Goal: Information Seeking & Learning: Learn about a topic

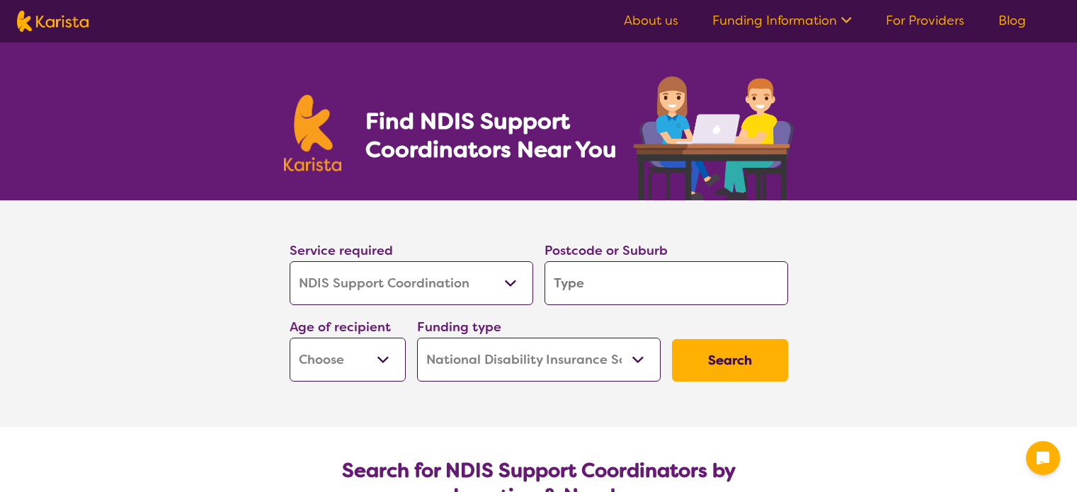
select select "NDIS Support Coordination"
select select "NDIS"
select select "NDIS Support Coordination"
select select "NDIS"
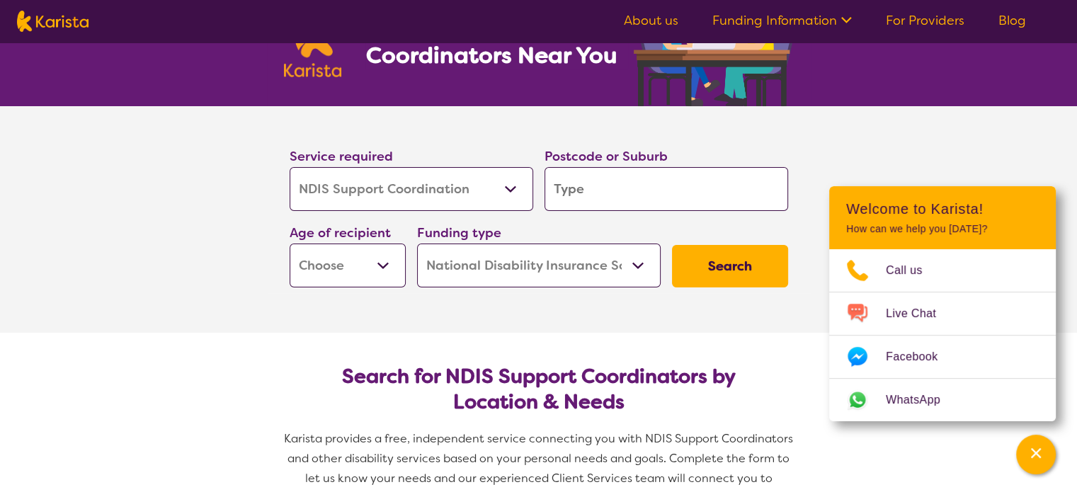
scroll to position [142, 0]
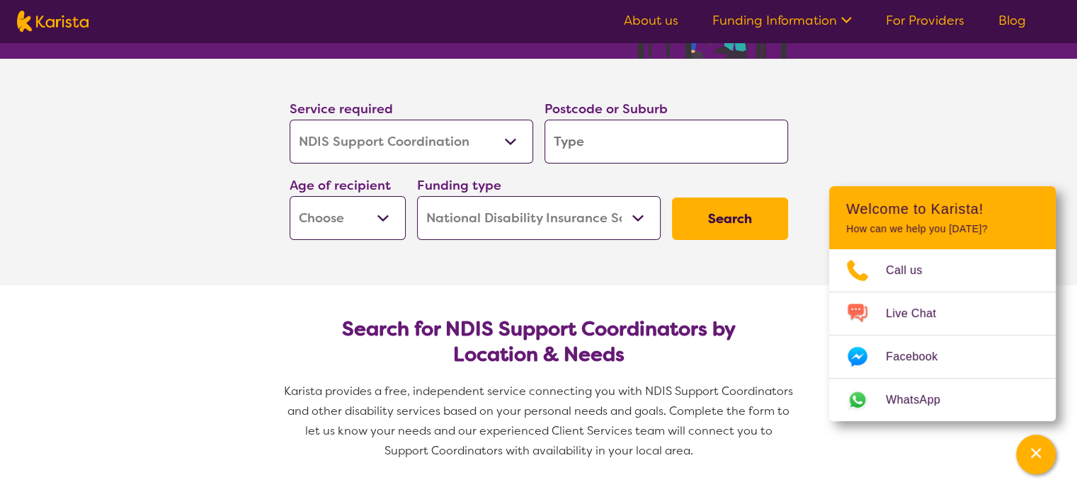
click at [586, 152] on input "search" at bounding box center [666, 142] width 244 height 44
type input "Y"
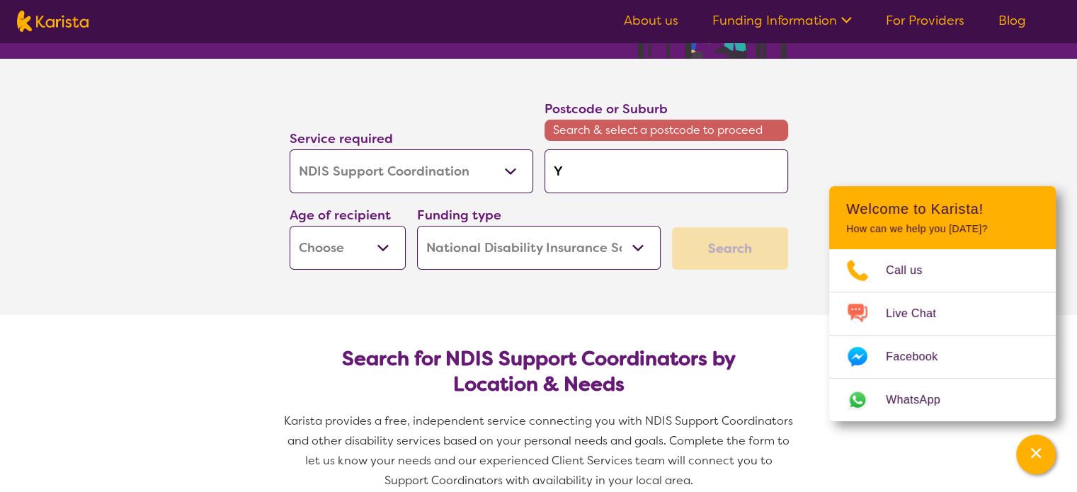
type input "Yo"
type input "You"
type input "Youn"
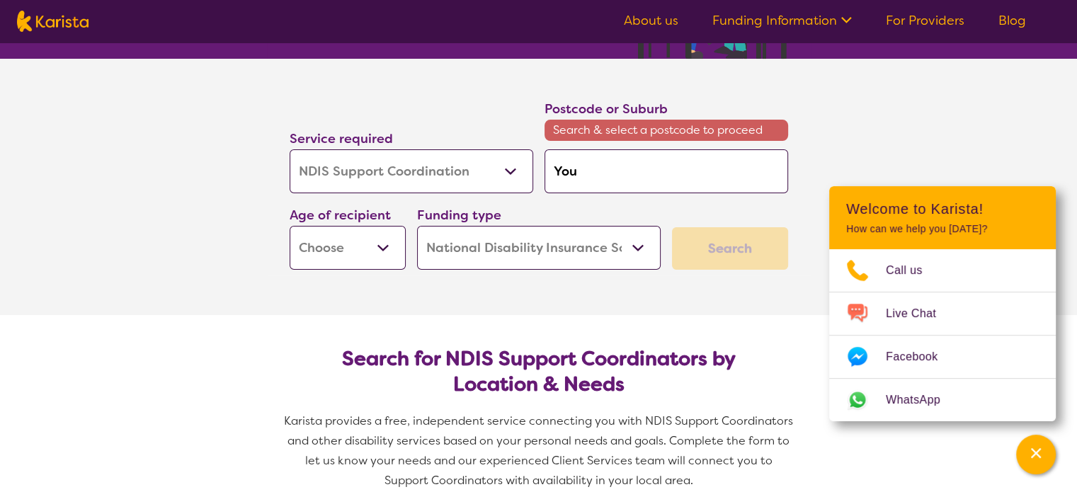
type input "Youn"
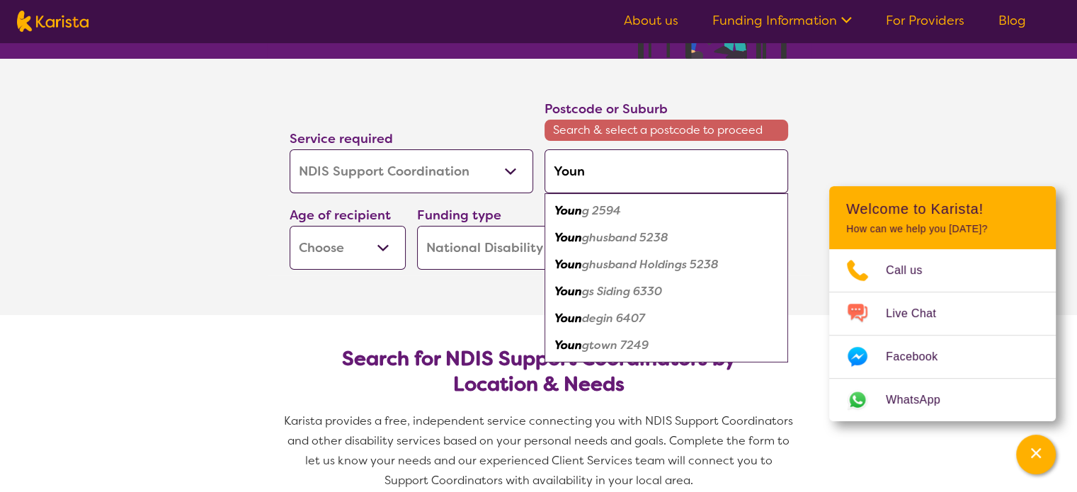
type input "Young"
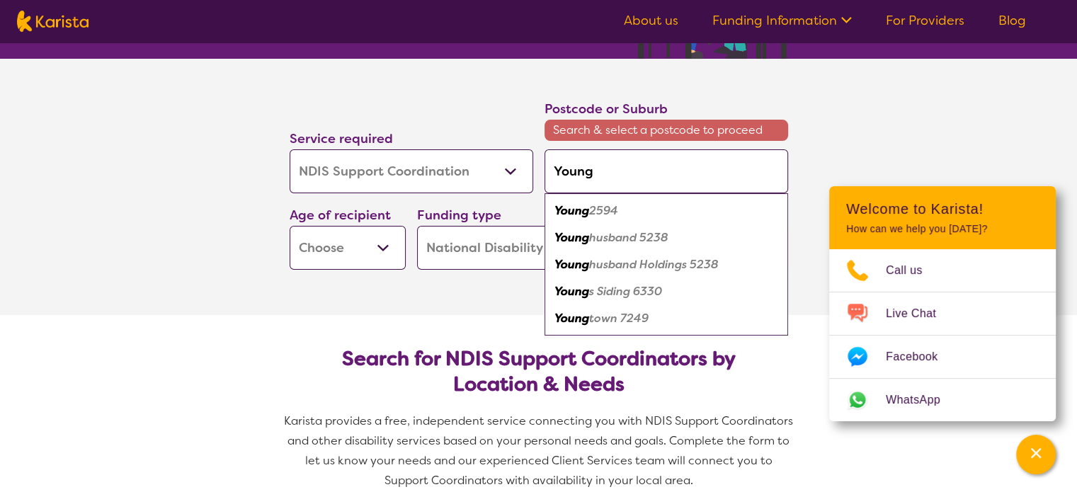
click at [575, 209] on em "Young" at bounding box center [571, 210] width 35 height 15
type input "2594"
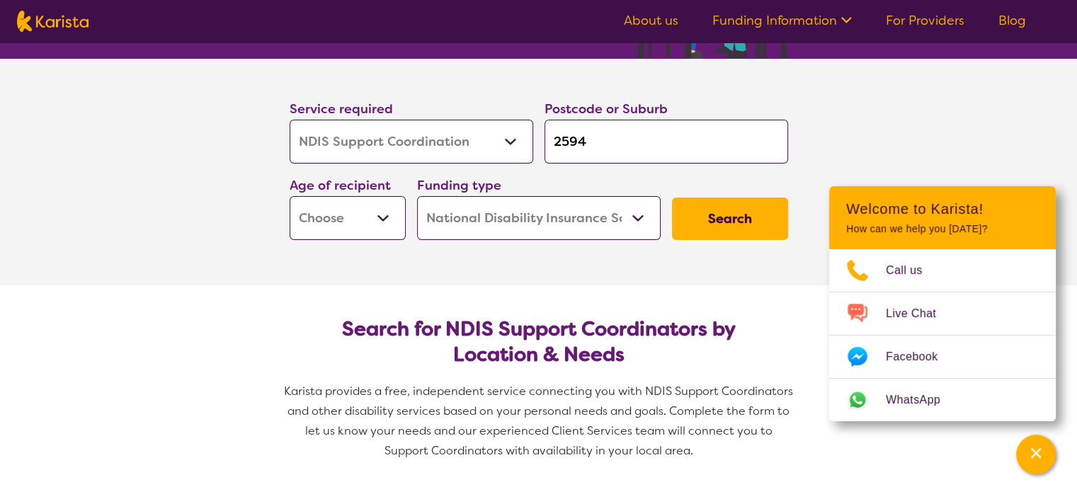
click at [379, 215] on select "Early Childhood - 0 to 9 Child - 10 to 11 Adolescent - 12 to 17 Adult - 18 to 6…" at bounding box center [348, 218] width 116 height 44
select select "AD"
click at [290, 196] on select "Early Childhood - 0 to 9 Child - 10 to 11 Adolescent - 12 to 17 Adult - 18 to 6…" at bounding box center [348, 218] width 116 height 44
select select "AD"
click at [639, 219] on select "Home Care Package (HCP) National Disability Insurance Scheme (NDIS) I don't know" at bounding box center [539, 218] width 244 height 44
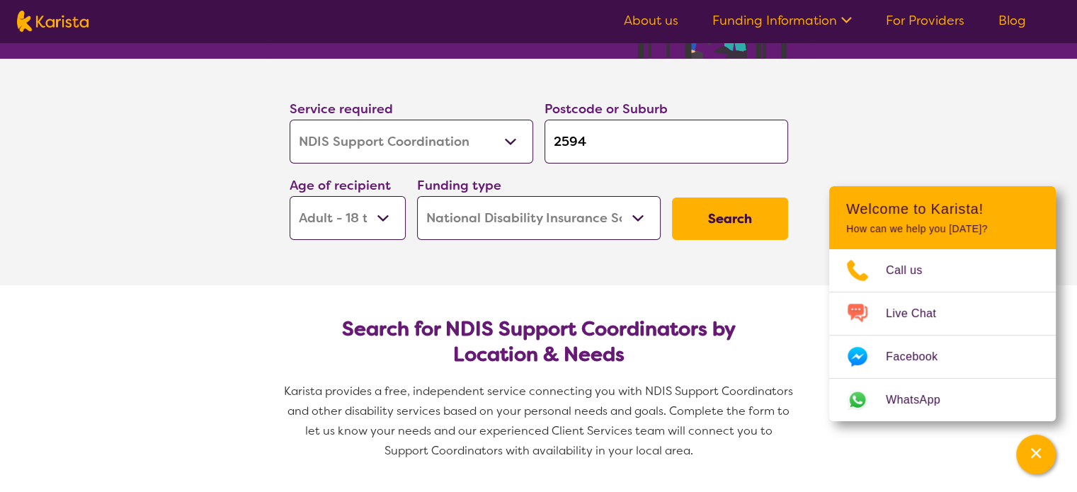
click at [417, 196] on select "Home Care Package (HCP) National Disability Insurance Scheme (NDIS) I don't know" at bounding box center [539, 218] width 244 height 44
click at [722, 218] on button "Search" at bounding box center [730, 219] width 116 height 42
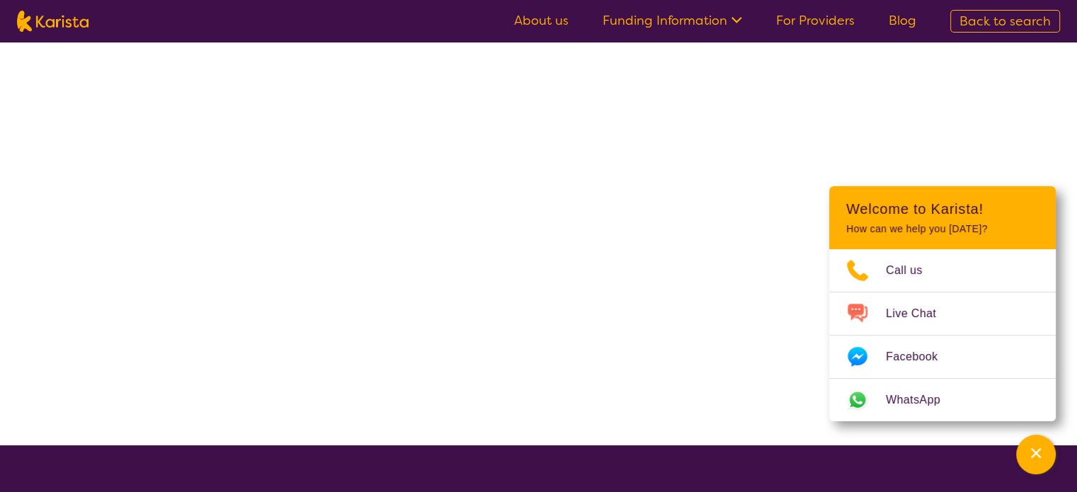
select select "NDIS"
select select "NDIS Support Coordination"
select select "AD"
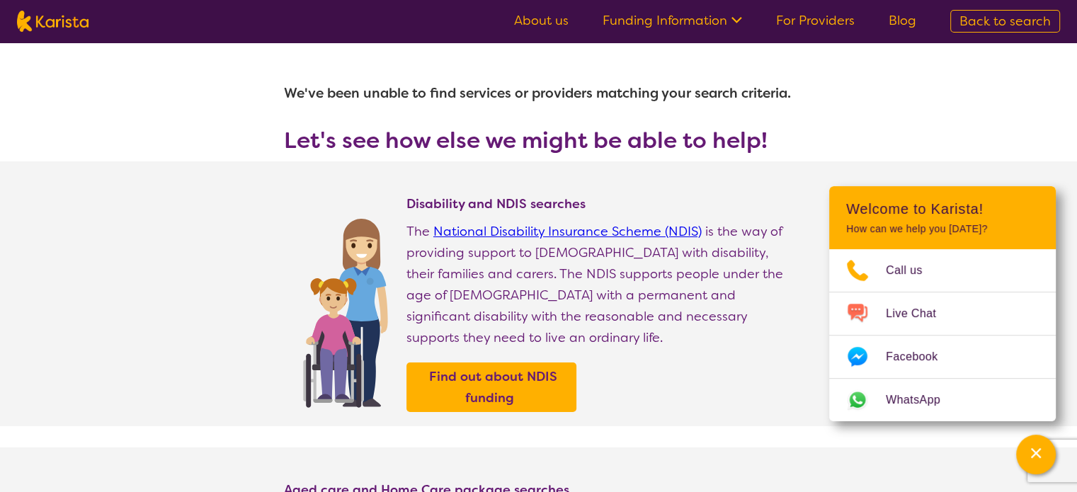
select select "NDIS Support Coordination"
select select "AD"
select select "NDIS"
select select "NDIS Support Coordination"
select select "AD"
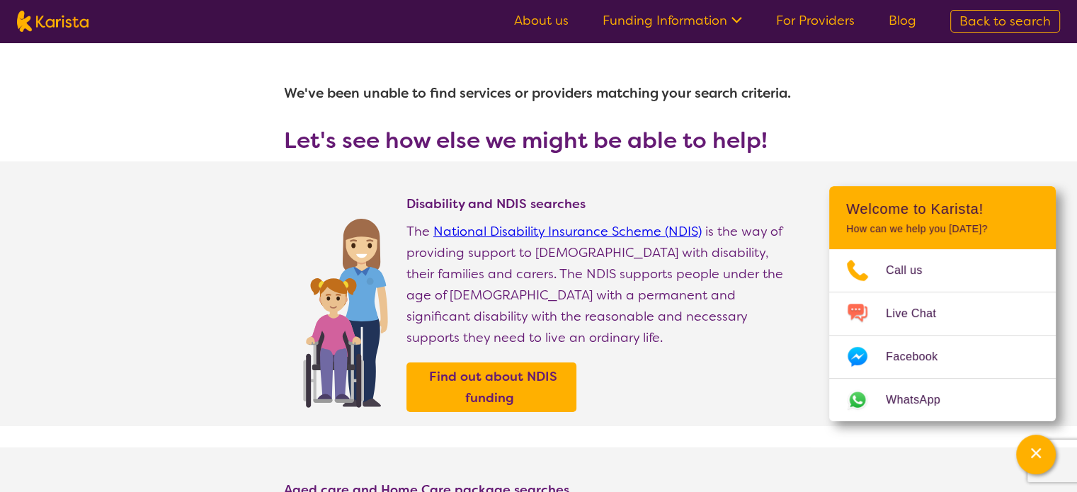
select select "NDIS"
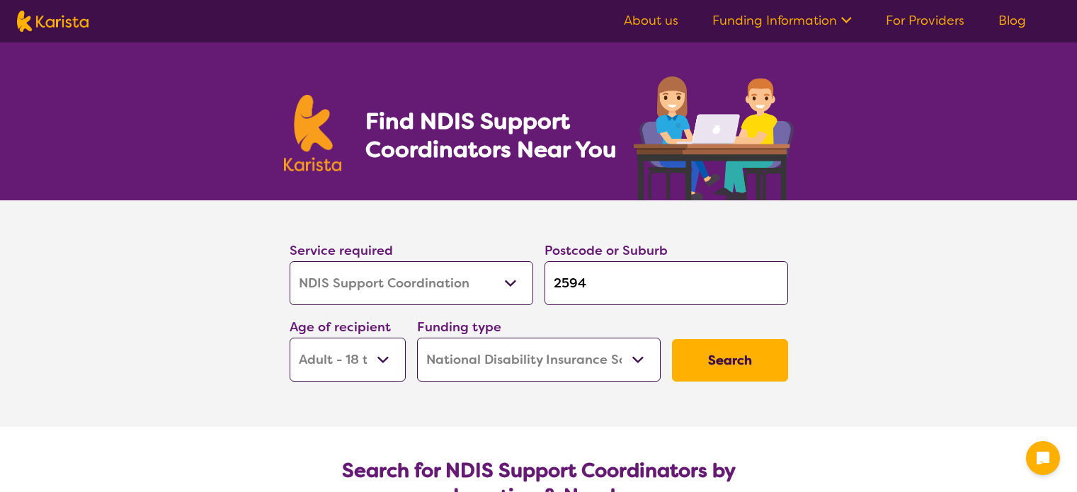
select select "NDIS Support Coordination"
select select "AD"
select select "NDIS"
select select "NDIS Support Coordination"
select select "AD"
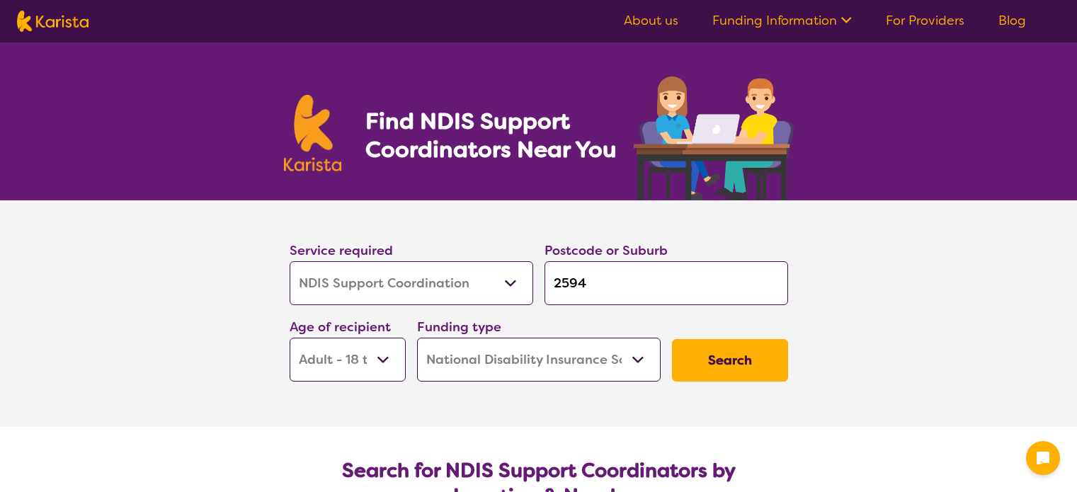
select select "NDIS"
